Goal: Browse casually: Explore the website without a specific task or goal

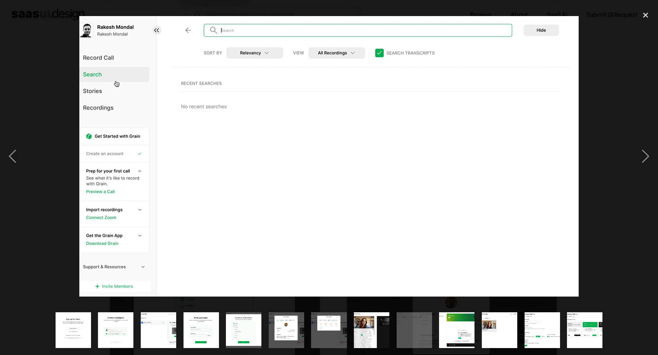
scroll to position [204, 0]
click at [246, 328] on img "show item 5 of 13" at bounding box center [243, 330] width 63 height 35
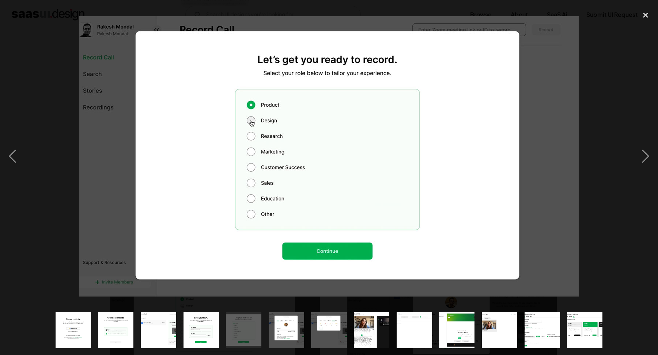
click at [210, 328] on img "show item 4 of 13" at bounding box center [201, 330] width 63 height 35
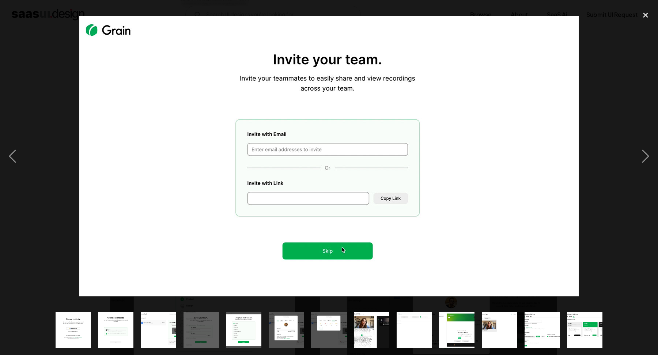
click at [170, 326] on img "show item 3 of 13" at bounding box center [158, 330] width 63 height 35
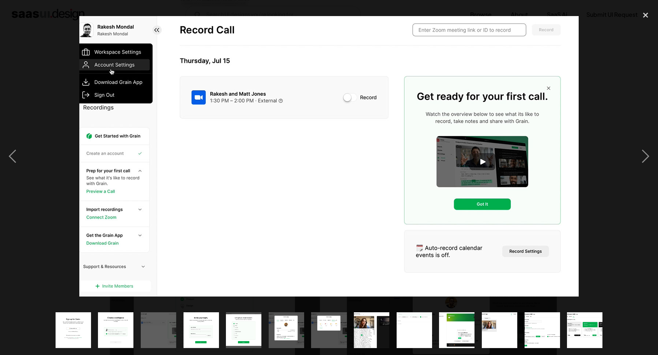
click at [145, 320] on img "show item 3 of 13" at bounding box center [158, 330] width 63 height 35
click at [118, 321] on img "show item 2 of 13" at bounding box center [115, 330] width 63 height 35
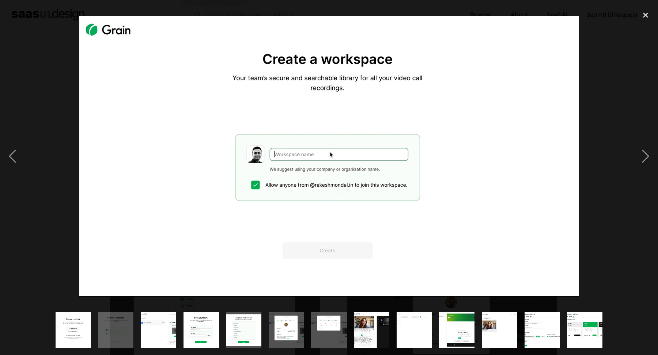
click at [192, 333] on img "show item 4 of 13" at bounding box center [201, 330] width 63 height 35
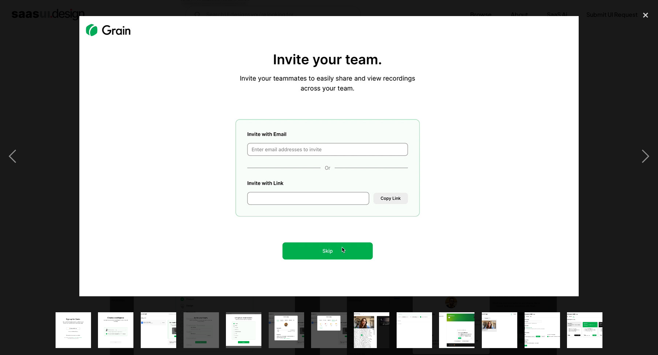
click at [251, 345] on img "show item 5 of 13" at bounding box center [243, 330] width 63 height 35
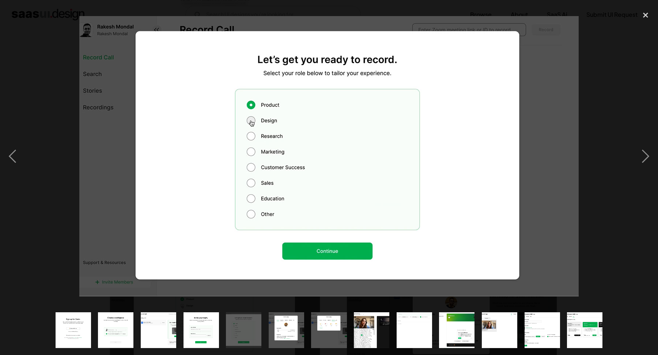
click at [277, 333] on img "show item 6 of 13" at bounding box center [286, 330] width 63 height 35
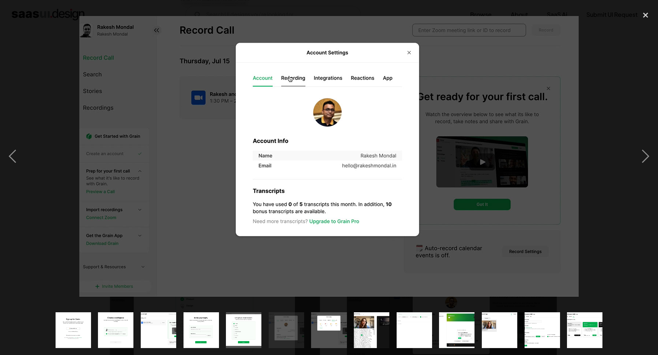
click at [316, 330] on img "show item 7 of 13" at bounding box center [329, 330] width 63 height 35
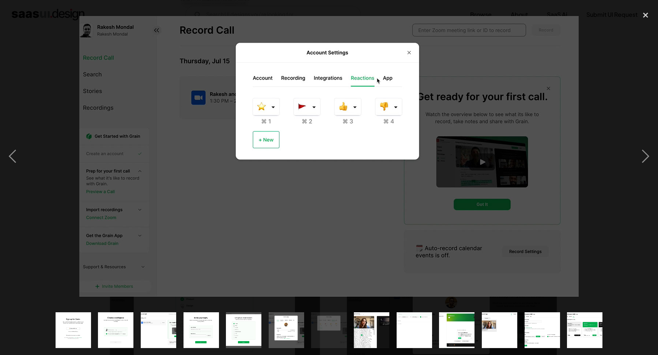
click at [347, 333] on img "show item 7 of 13" at bounding box center [329, 330] width 63 height 35
click at [381, 336] on img "show item 8 of 13" at bounding box center [371, 330] width 63 height 35
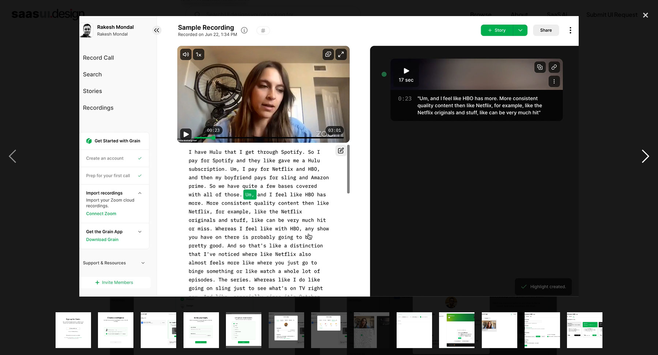
click at [644, 163] on div "next image" at bounding box center [645, 156] width 25 height 298
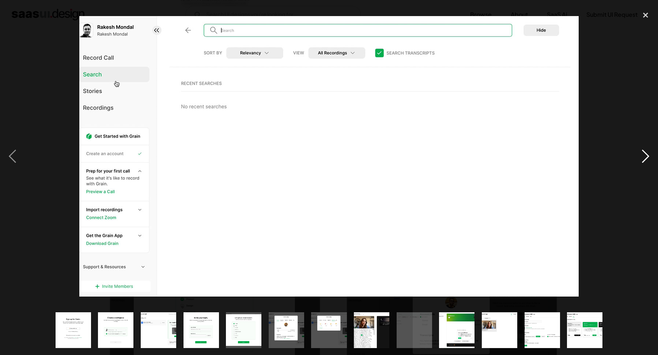
click at [645, 160] on div "next image" at bounding box center [645, 156] width 25 height 298
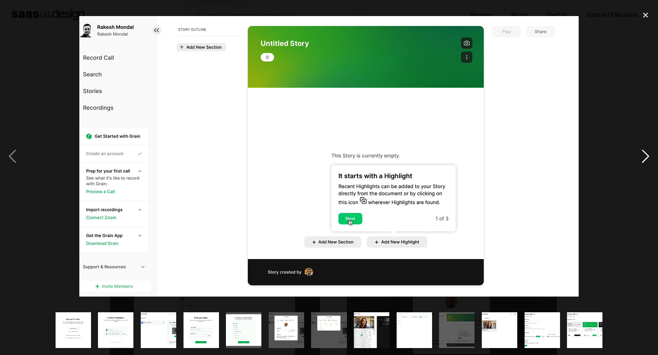
click at [645, 158] on div "next image" at bounding box center [645, 156] width 25 height 298
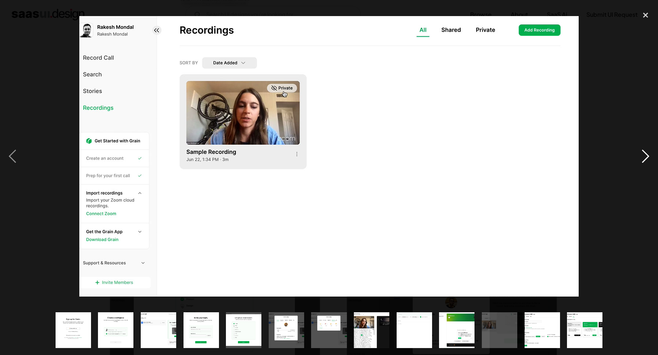
click at [645, 158] on div "next image" at bounding box center [645, 156] width 25 height 298
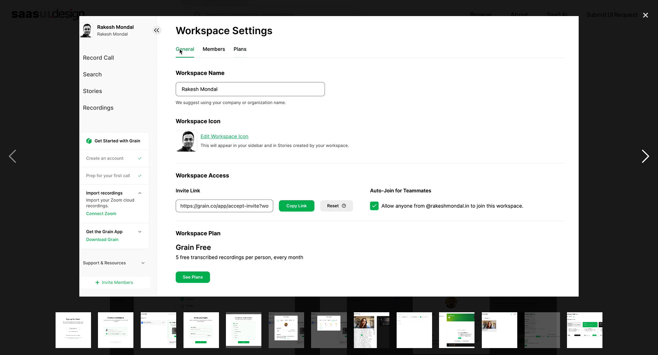
click at [645, 158] on div "next image" at bounding box center [645, 156] width 25 height 298
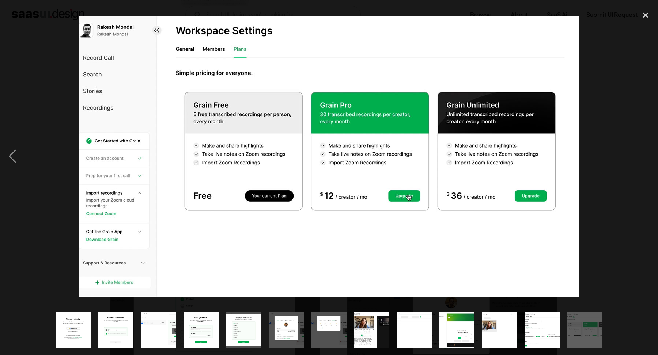
click at [645, 158] on div "next image" at bounding box center [645, 156] width 25 height 298
click at [649, 11] on div "close lightbox" at bounding box center [645, 15] width 25 height 16
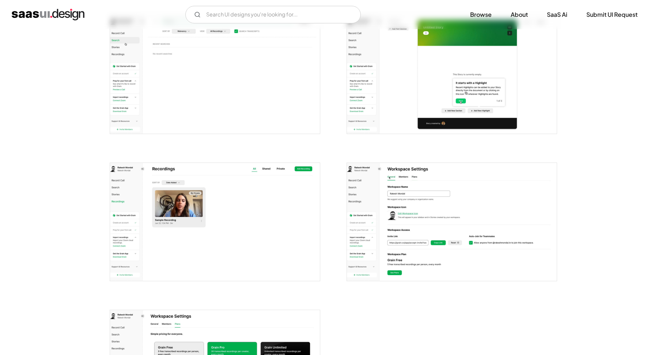
scroll to position [629, 0]
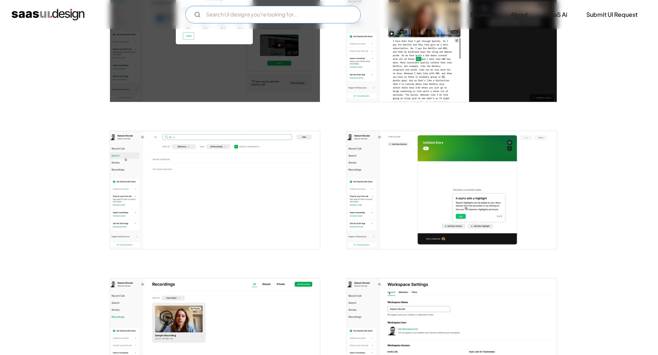
click at [239, 10] on input "Email Form" at bounding box center [273, 15] width 176 height 18
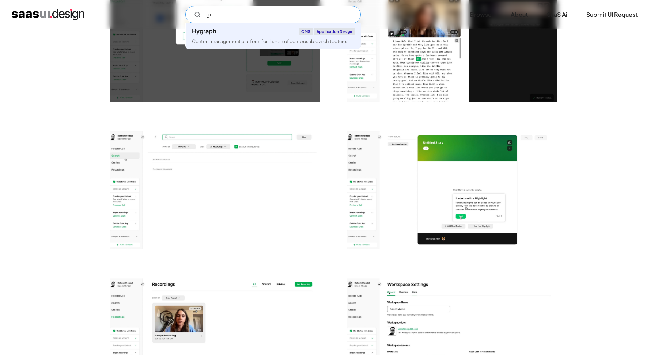
type input "g"
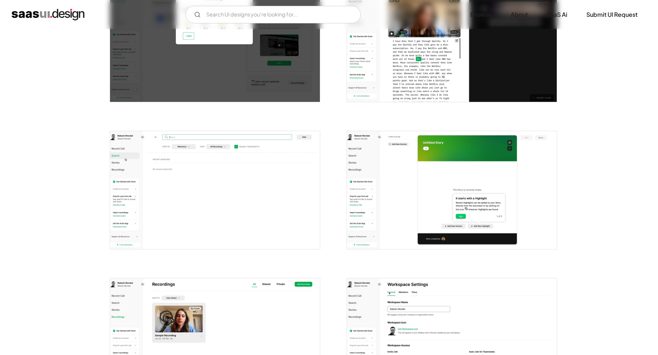
click at [76, 19] on img "home" at bounding box center [48, 15] width 73 height 12
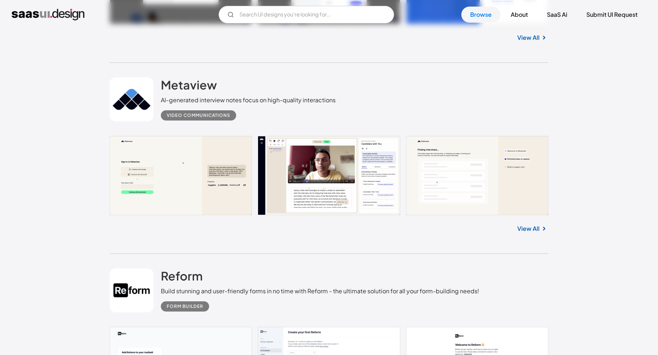
scroll to position [792, 0]
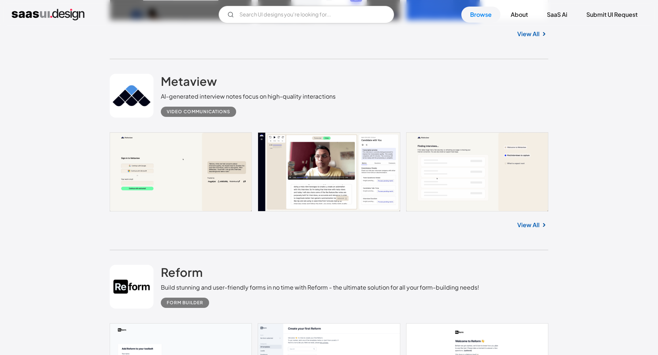
click at [302, 156] on link at bounding box center [329, 171] width 439 height 79
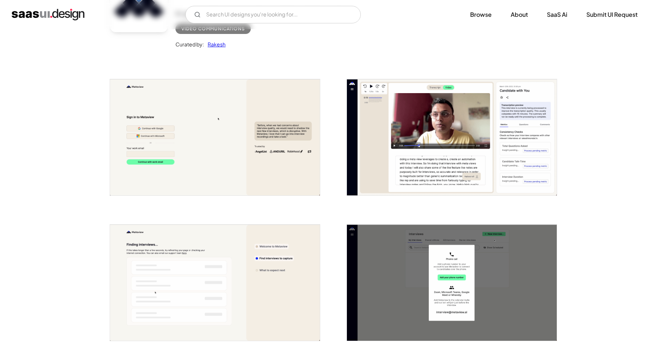
scroll to position [98, 0]
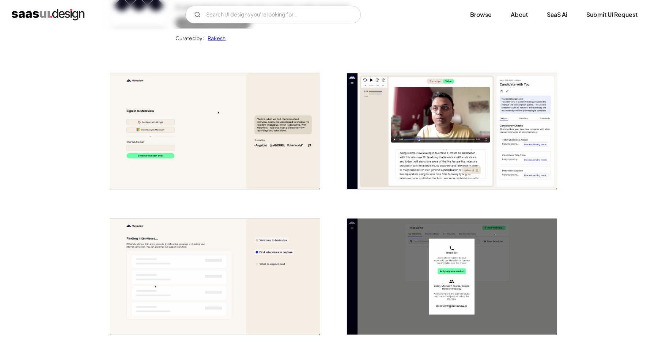
click at [397, 123] on img "open lightbox" at bounding box center [452, 131] width 210 height 116
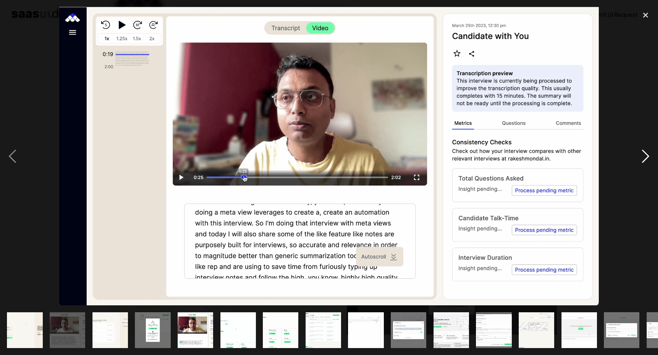
click at [648, 157] on div "next image" at bounding box center [645, 156] width 25 height 298
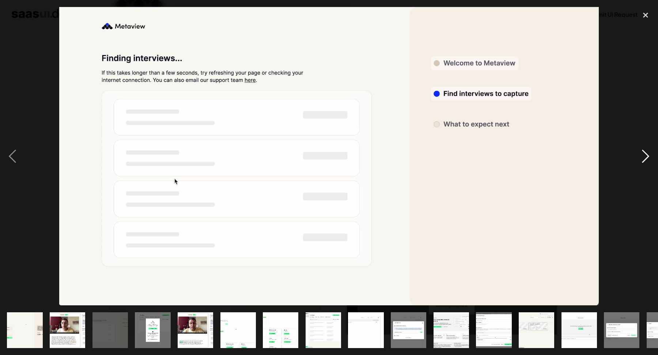
click at [648, 157] on div "next image" at bounding box center [645, 156] width 25 height 298
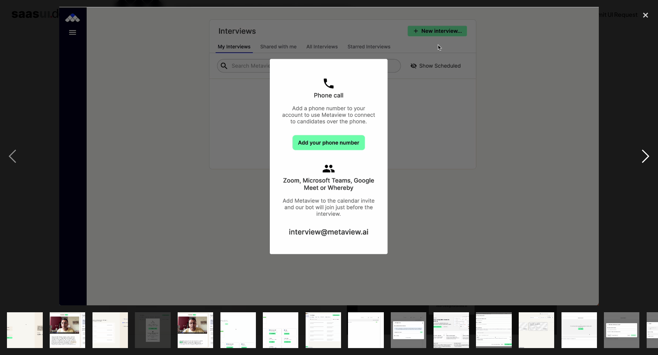
click at [648, 157] on div "next image" at bounding box center [645, 156] width 25 height 298
